Goal: Find specific page/section: Find specific page/section

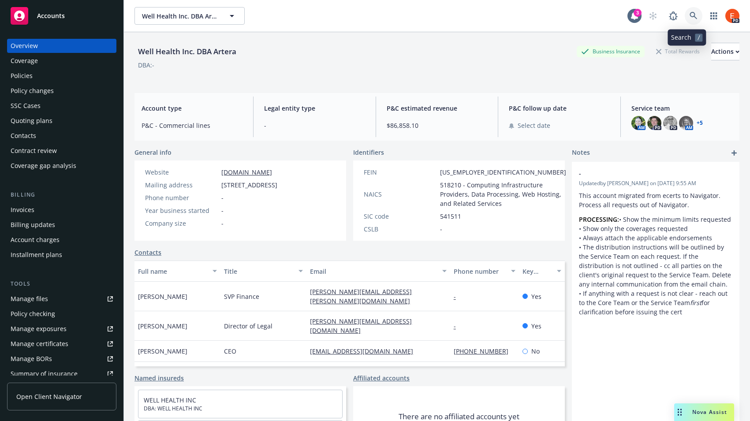
click at [685, 17] on link at bounding box center [694, 16] width 18 height 18
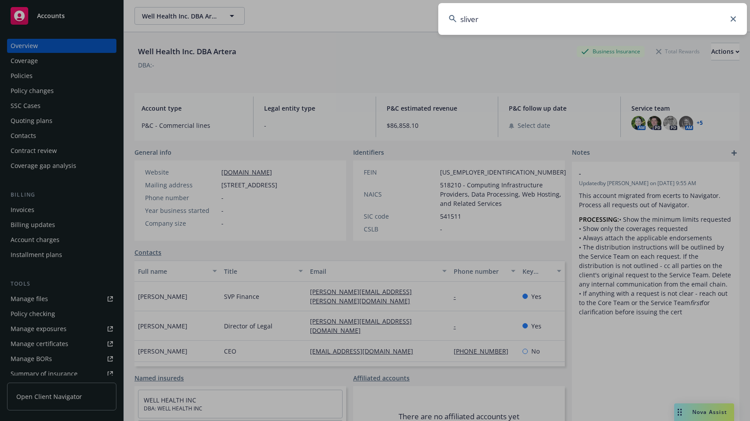
type input "sliver"
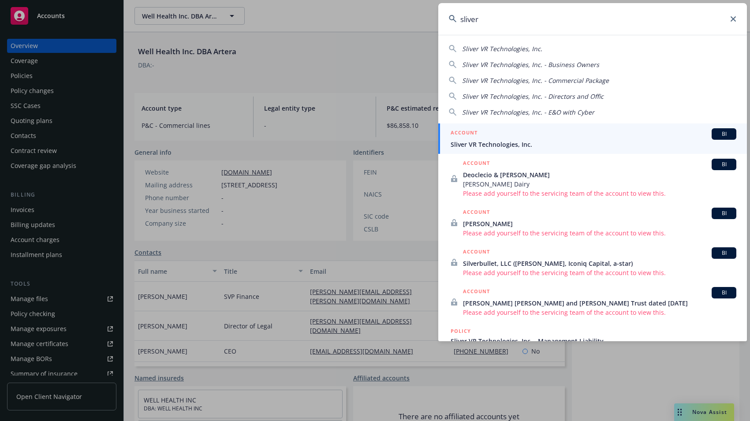
click at [528, 133] on div "ACCOUNT BI" at bounding box center [594, 133] width 286 height 11
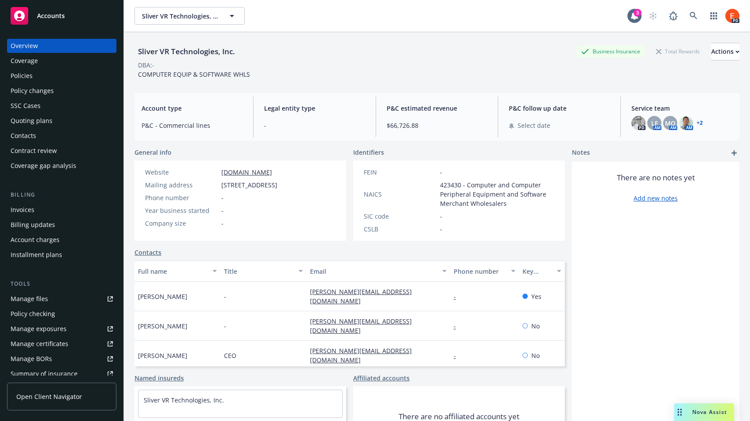
click at [17, 77] on div "Policies" at bounding box center [22, 76] width 22 height 14
